Goal: Information Seeking & Learning: Learn about a topic

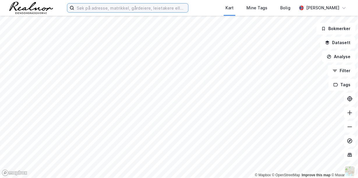
click at [112, 8] on input at bounding box center [131, 7] width 114 height 9
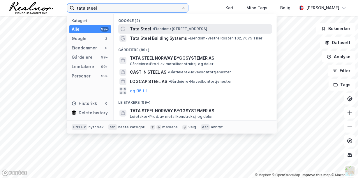
type input "tata steel"
click at [144, 29] on span "Tata Steel" at bounding box center [140, 28] width 21 height 7
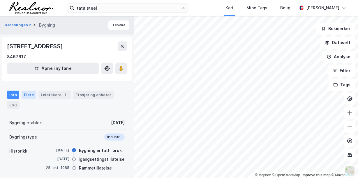
click at [25, 92] on div "Eiere" at bounding box center [29, 94] width 15 height 8
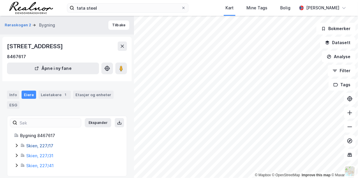
click at [36, 147] on link "Skien, 227/17" at bounding box center [39, 145] width 27 height 5
